Goal: Task Accomplishment & Management: Use online tool/utility

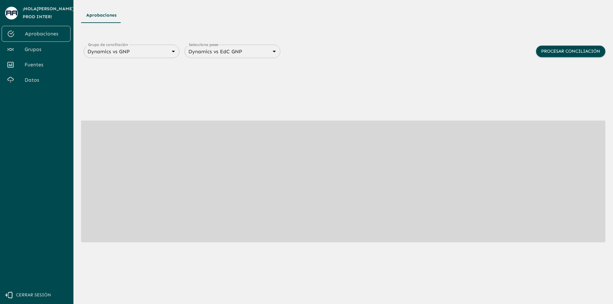
click at [39, 83] on span "Datos" at bounding box center [45, 80] width 41 height 8
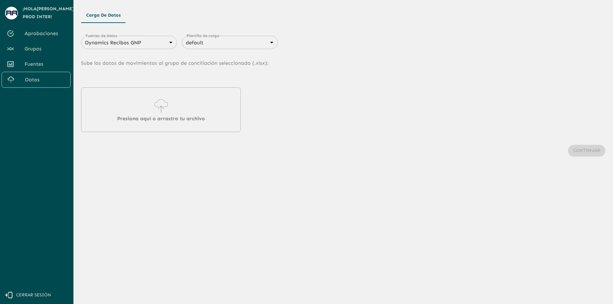
click at [42, 49] on span "Grupos" at bounding box center [45, 49] width 41 height 8
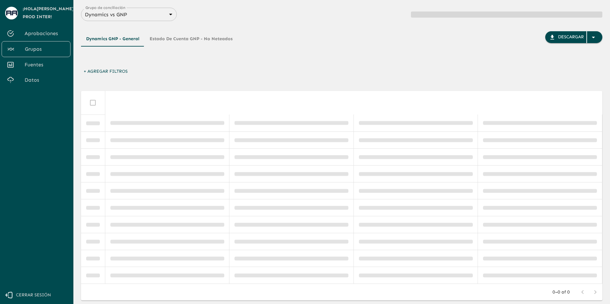
click at [122, 15] on body "Se están procesando los movimientos. Algunas acciones permanecerán deshabilitad…" at bounding box center [305, 152] width 610 height 304
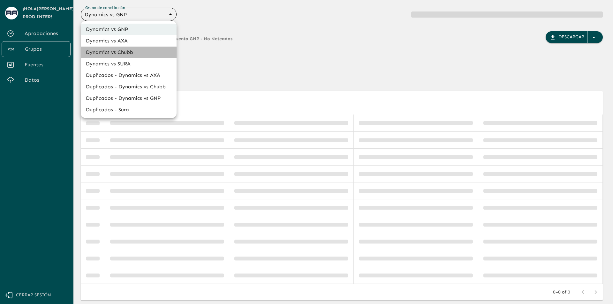
click at [144, 51] on li "Dynamics vs Chubb" at bounding box center [129, 52] width 96 height 11
type input "68a4fa31dcf0943ad4a1d1ca"
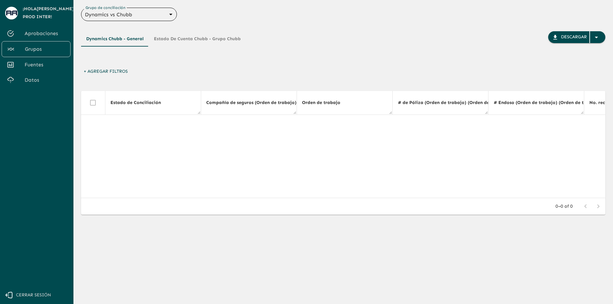
click at [185, 39] on button "Estado de Cuenta Chubb - Grupo Chubb" at bounding box center [197, 38] width 97 height 15
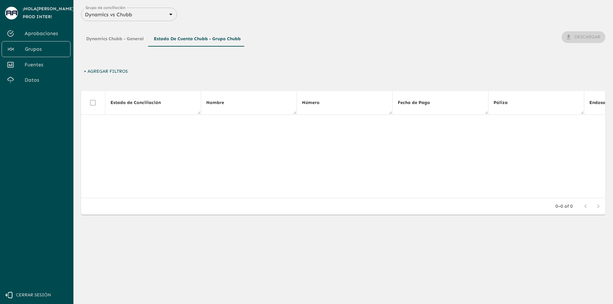
click at [107, 40] on button "Dynamics Chubb - General" at bounding box center [115, 38] width 68 height 15
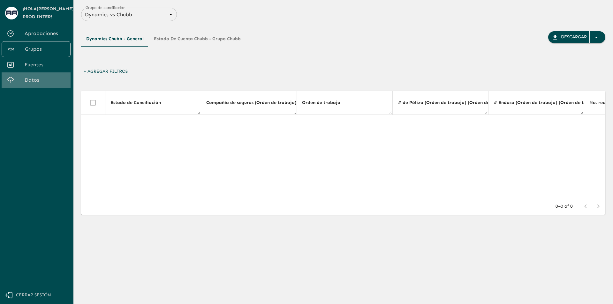
click at [31, 80] on span "Datos" at bounding box center [45, 80] width 41 height 8
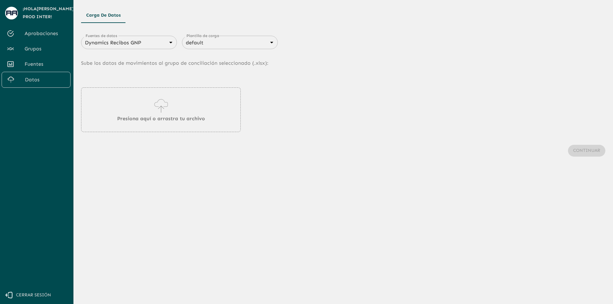
click at [122, 38] on div "Dynamics Recibos GNP 683f283f336112e7999fc7c3 Fuentes de datos" at bounding box center [129, 42] width 96 height 13
click at [127, 45] on body "Se están procesando los movimientos. Algunas acciones permanecerán deshabilitad…" at bounding box center [306, 152] width 613 height 304
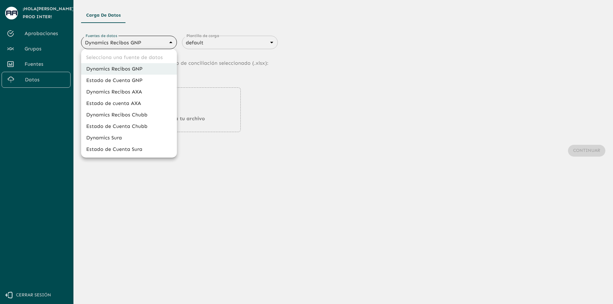
click at [147, 115] on li "Dynamics Recibos Chubb" at bounding box center [129, 114] width 96 height 11
type input "689e1556cd921e7dc77ad380"
type input "689e16f88d8cdb3947696e28"
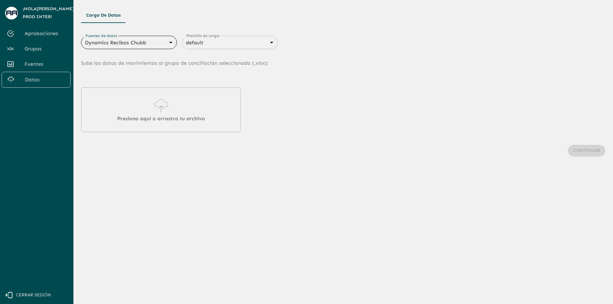
click at [200, 118] on p "Presiona aquí o arrastra tu archivo" at bounding box center [161, 119] width 88 height 8
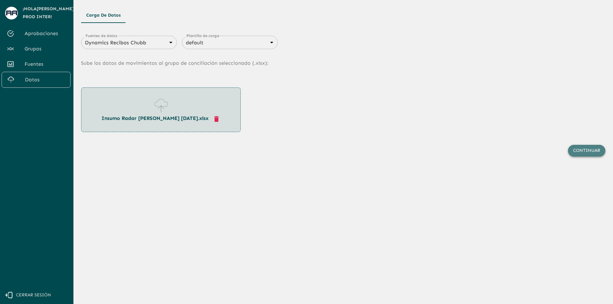
click at [591, 153] on button "Continuar" at bounding box center [586, 151] width 37 height 12
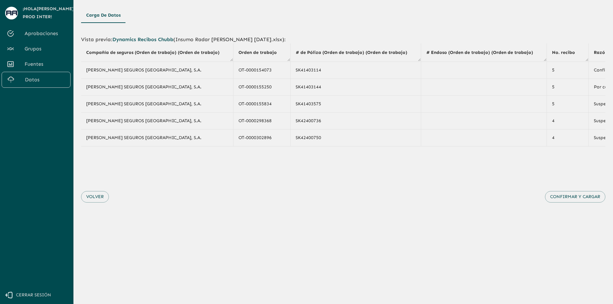
drag, startPoint x: 325, startPoint y: 174, endPoint x: 356, endPoint y: 172, distance: 30.7
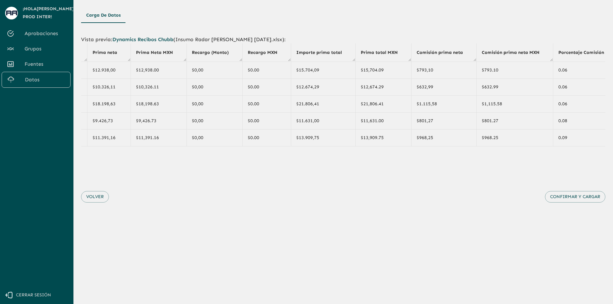
scroll to position [0, 565]
click at [97, 202] on button "Volver" at bounding box center [95, 197] width 28 height 12
